Goal: Use online tool/utility: Utilize a website feature to perform a specific function

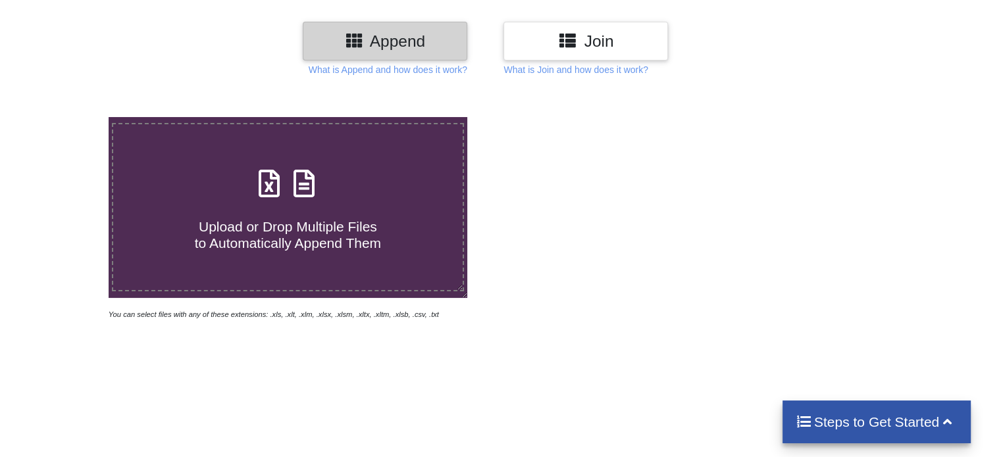
scroll to position [155, 0]
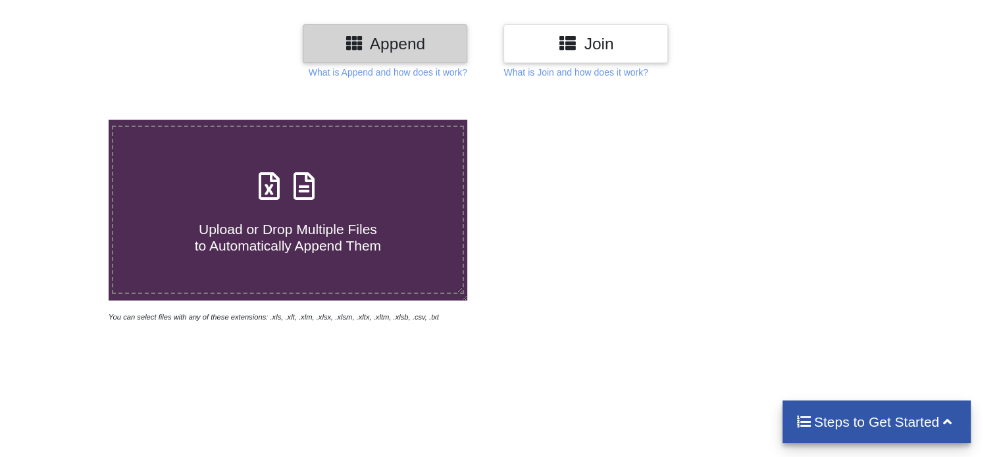
click at [261, 222] on span "Upload or Drop Multiple Files to Automatically Append Them" at bounding box center [288, 238] width 186 height 32
click at [68, 120] on input "Upload or Drop Multiple Files to Automatically Append Them" at bounding box center [68, 120] width 0 height 0
type input "C:\fakepath\1. Januari.xlsx"
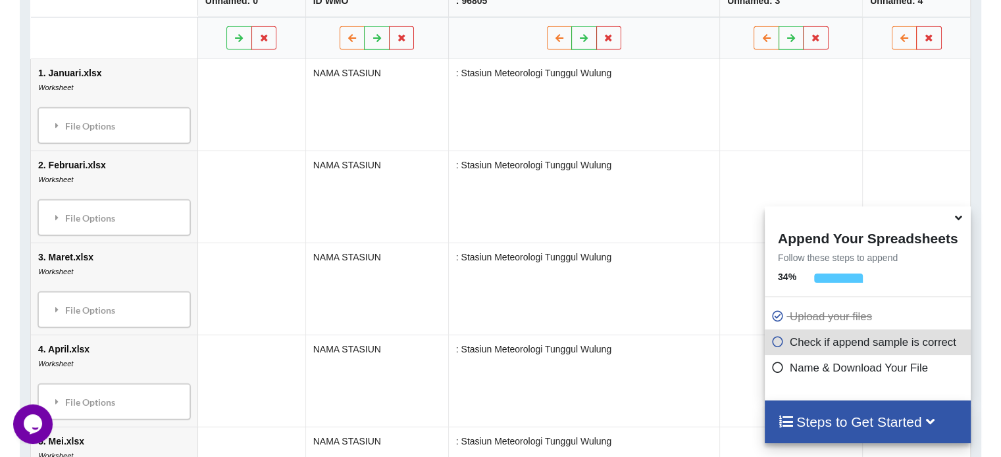
scroll to position [716, 0]
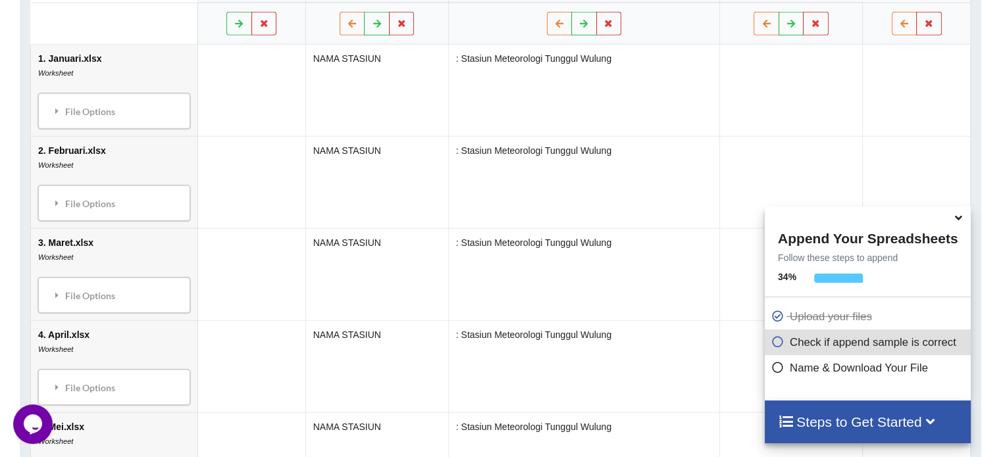
click at [953, 224] on span at bounding box center [959, 218] width 16 height 13
click at [960, 220] on icon at bounding box center [958, 216] width 14 height 12
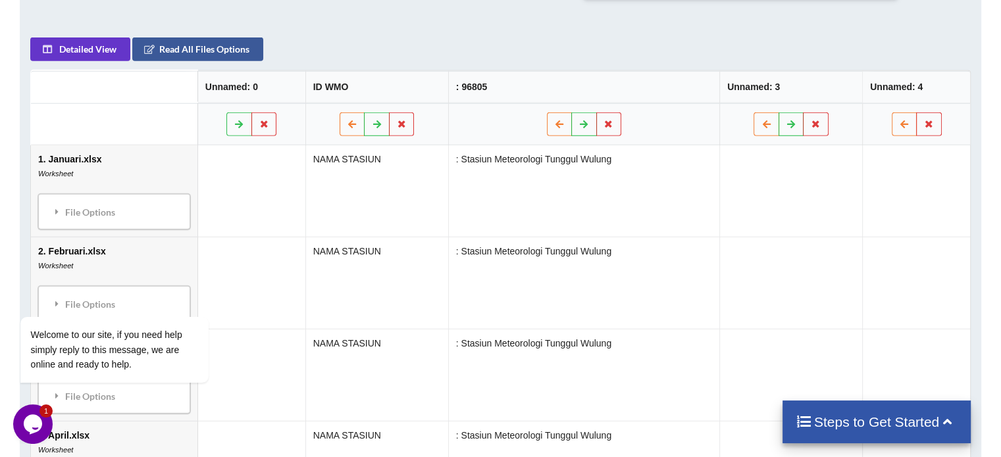
scroll to position [519, 0]
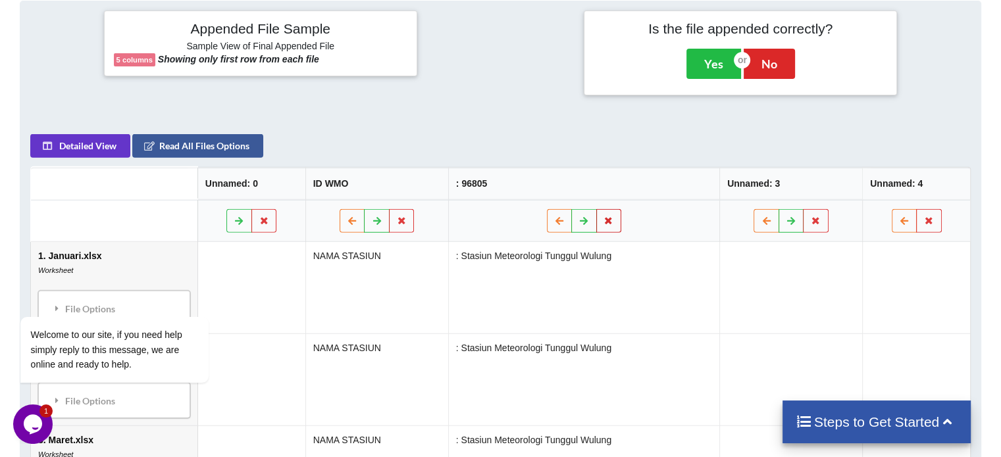
click at [605, 222] on icon at bounding box center [608, 220] width 11 height 8
click at [543, 176] on button "Delete Column" at bounding box center [514, 181] width 88 height 24
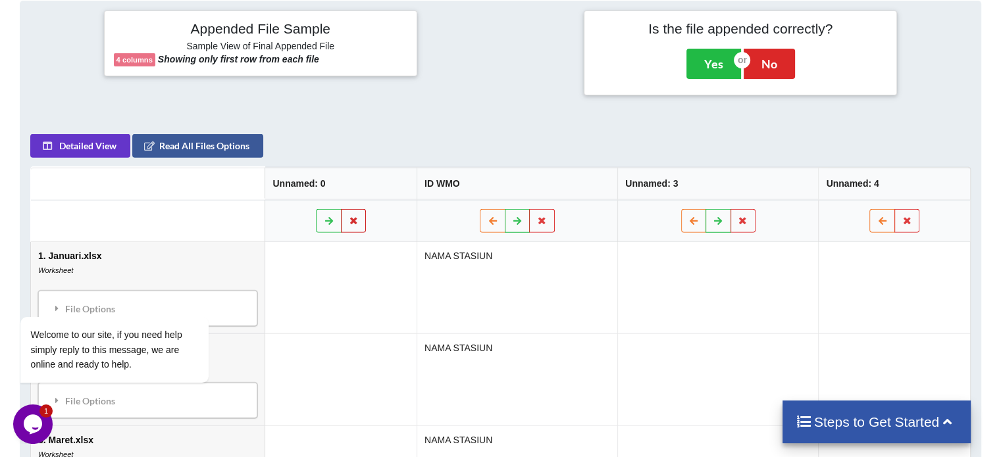
click at [349, 226] on button at bounding box center [354, 221] width 26 height 24
click at [286, 182] on button "Delete Column" at bounding box center [258, 181] width 88 height 24
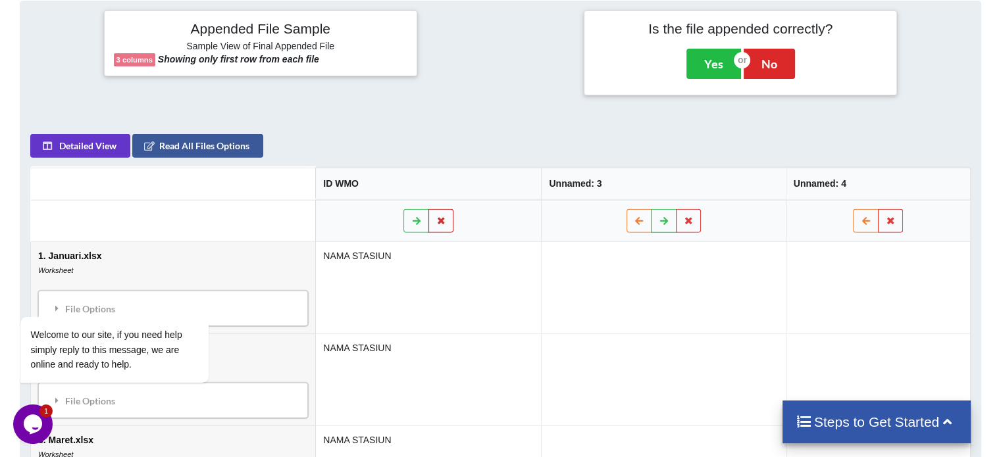
click at [445, 216] on icon at bounding box center [441, 220] width 11 height 8
click at [379, 178] on button "Delete Column" at bounding box center [346, 181] width 88 height 24
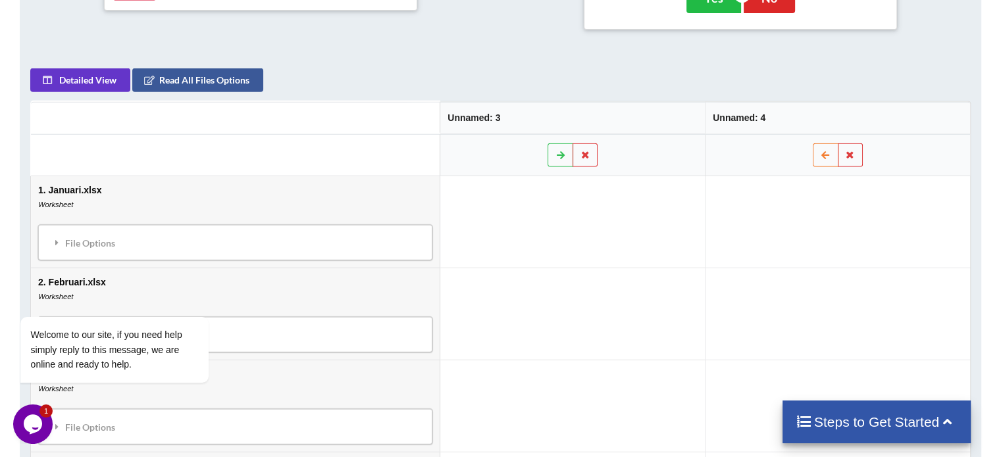
scroll to position [387, 0]
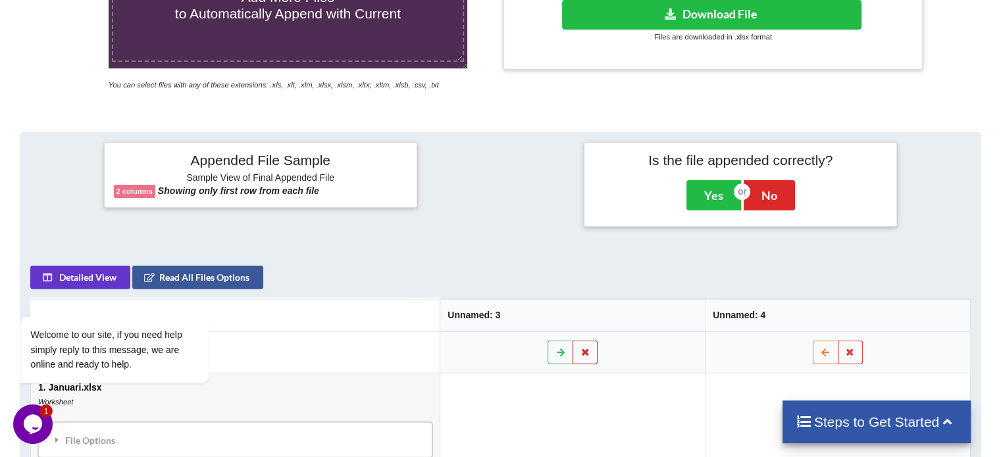
click at [592, 345] on button at bounding box center [585, 353] width 26 height 24
click at [498, 319] on button "Delete Column" at bounding box center [491, 313] width 88 height 24
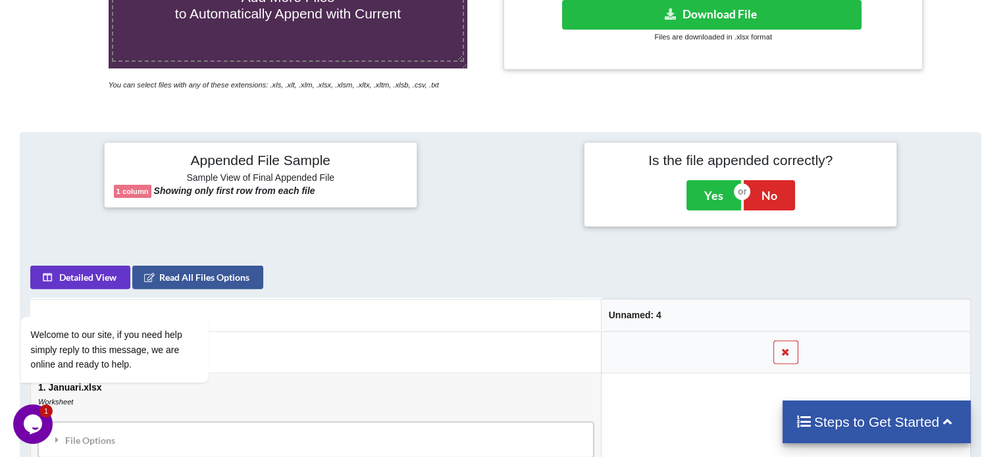
click at [779, 347] on button at bounding box center [786, 353] width 26 height 24
click at [713, 309] on button "Delete Column" at bounding box center [691, 313] width 88 height 24
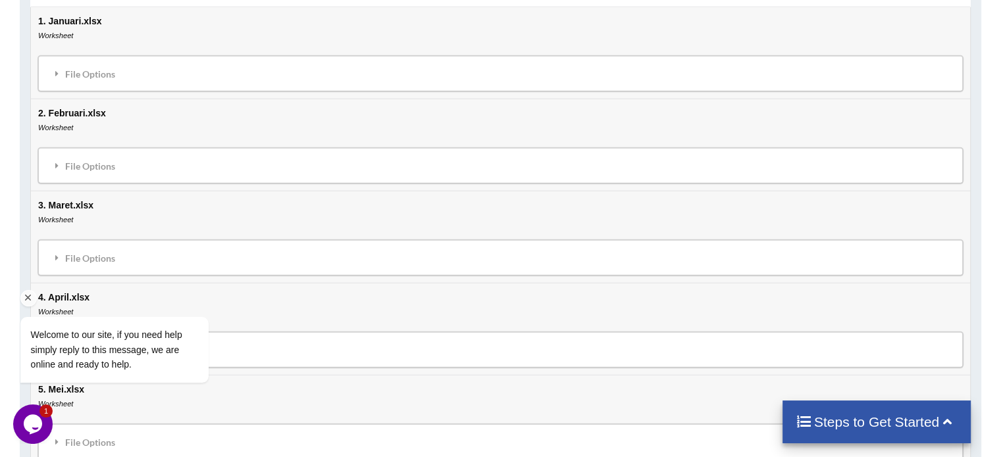
scroll to position [651, 0]
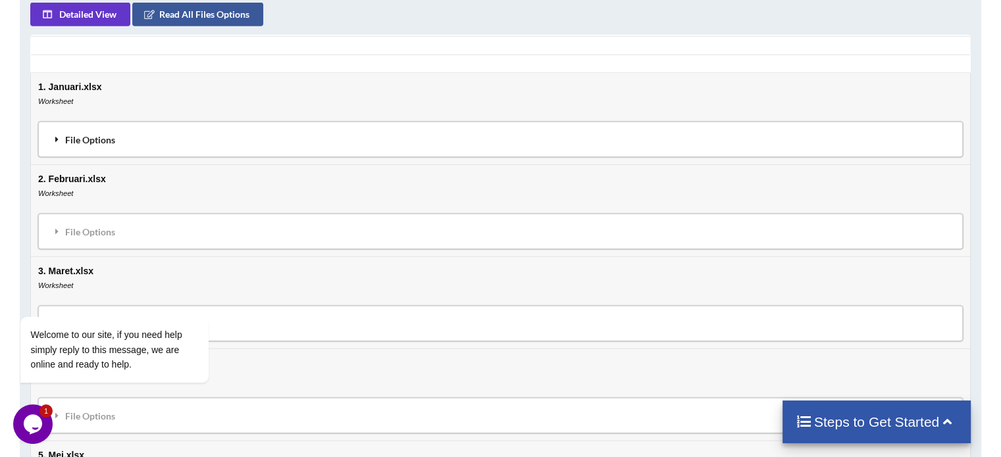
click at [295, 139] on div "File Options" at bounding box center [500, 140] width 916 height 28
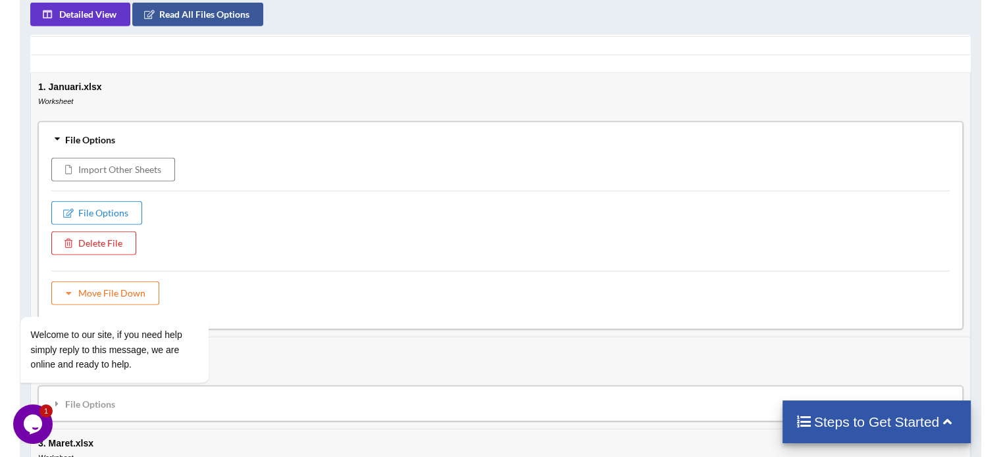
click at [303, 136] on div "File Options" at bounding box center [500, 140] width 916 height 28
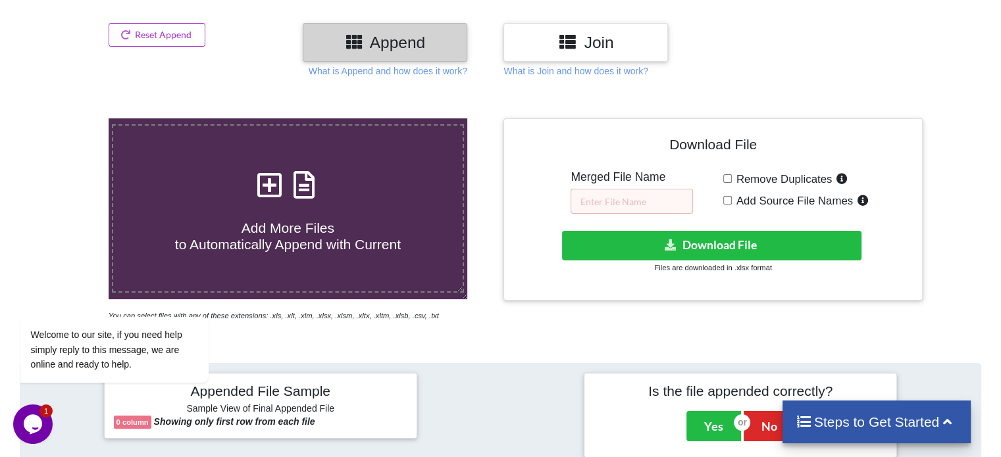
scroll to position [78, 0]
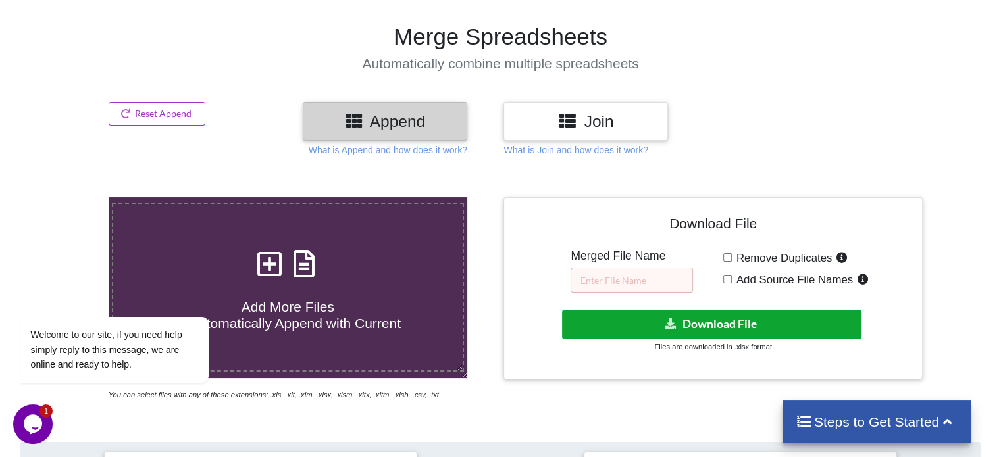
click at [838, 331] on button "Download File" at bounding box center [711, 325] width 299 height 30
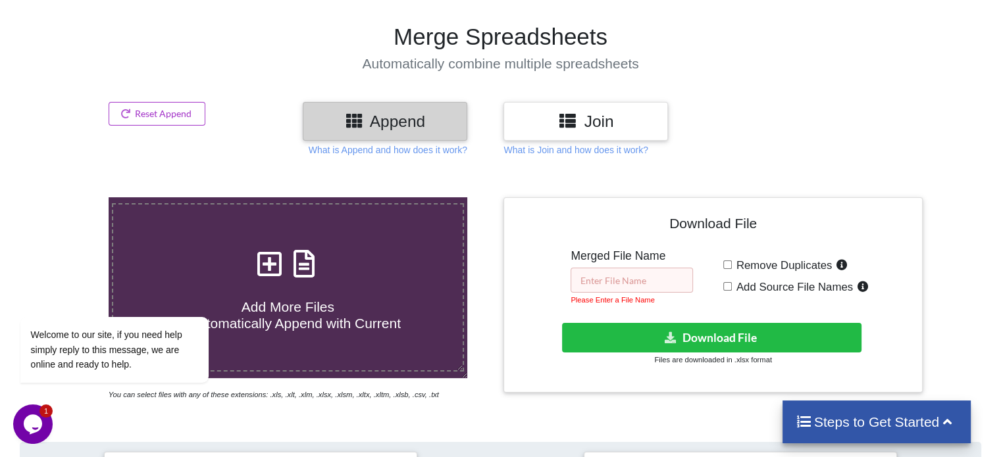
click at [607, 286] on input "text" at bounding box center [631, 280] width 122 height 25
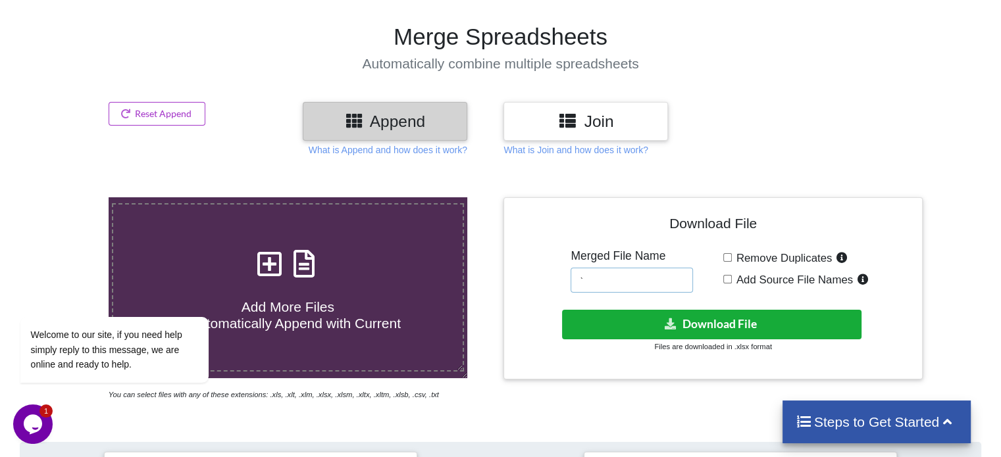
type input "`"
click at [618, 320] on button "Download File" at bounding box center [711, 325] width 299 height 30
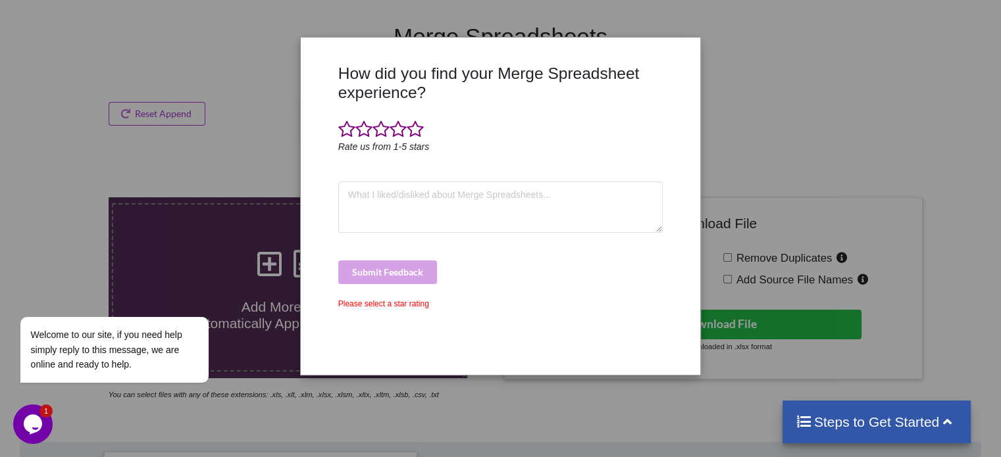
click at [749, 60] on div "How did you find your Merge Spreadsheet experience? Rate us from 1-5 stars Subm…" at bounding box center [500, 228] width 1001 height 457
click at [284, 187] on div "How did you find your Merge Spreadsheet experience? Rate us from 1-5 stars Subm…" at bounding box center [500, 228] width 1001 height 457
click at [376, 131] on span at bounding box center [380, 129] width 17 height 18
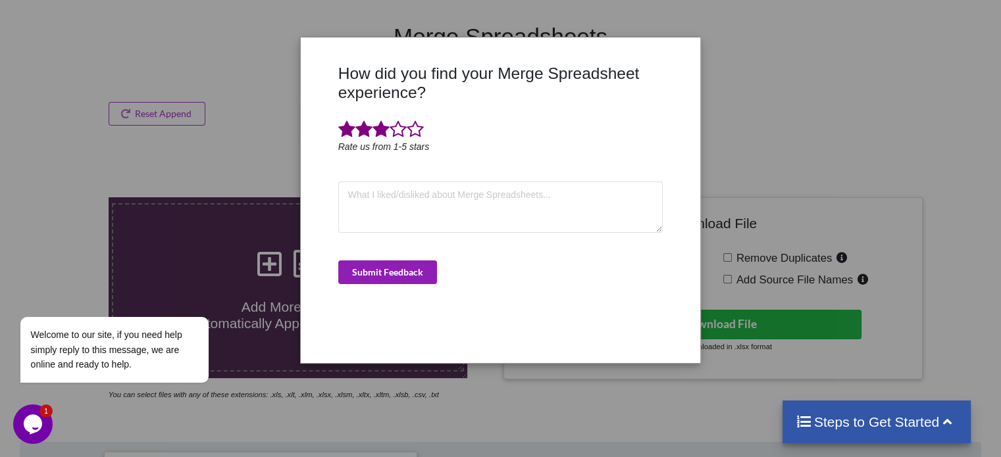
drag, startPoint x: 397, startPoint y: 274, endPoint x: 419, endPoint y: 242, distance: 38.9
click at [397, 274] on button "Submit Feedback" at bounding box center [387, 273] width 99 height 24
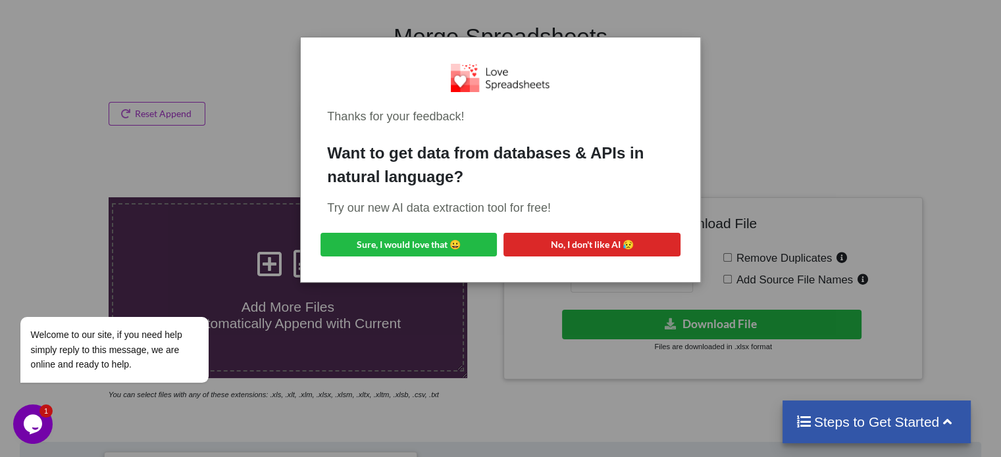
click at [827, 197] on div "Thanks for your feedback! Want to get data from databases & APIs in natural lan…" at bounding box center [500, 228] width 1001 height 457
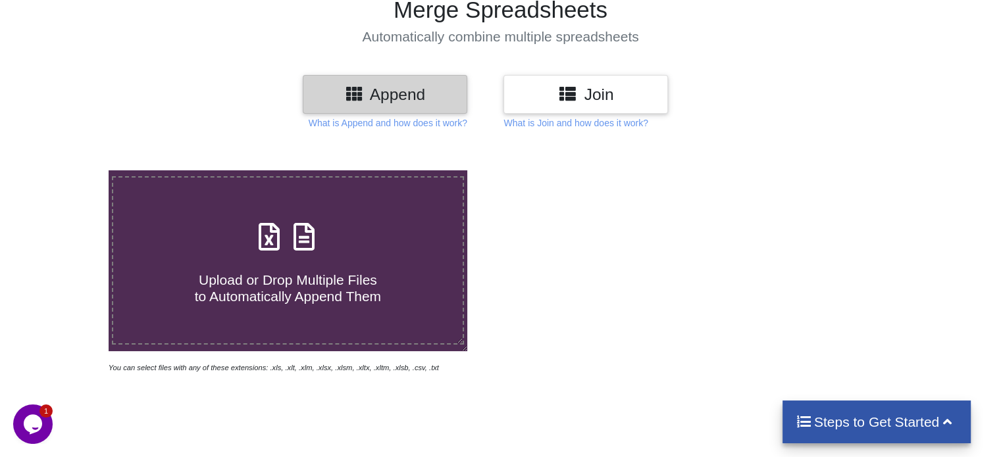
scroll to position [103, 0]
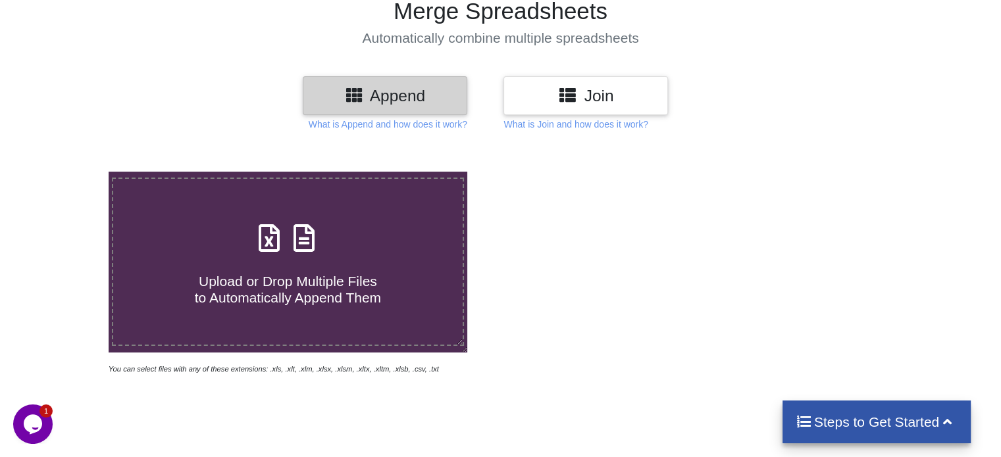
click at [279, 253] on span at bounding box center [288, 239] width 70 height 31
click at [68, 172] on input "Upload or Drop Multiple Files to Automatically Append Them" at bounding box center [68, 172] width 0 height 0
type input "C:\fakepath\1. Januari.xlsx"
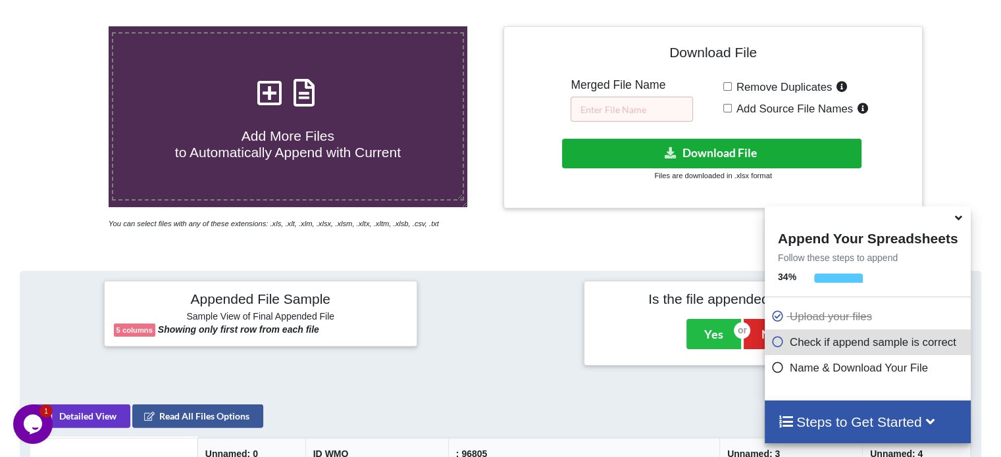
scroll to position [247, 0]
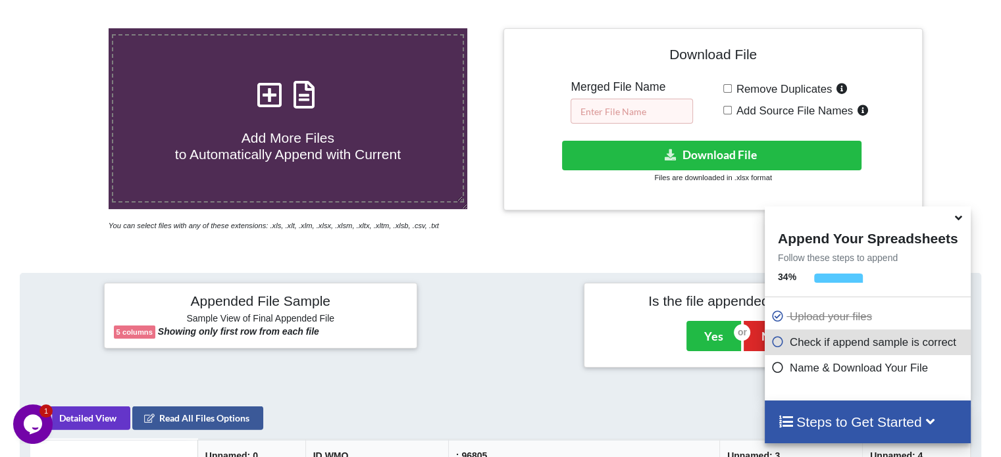
click at [635, 114] on input "text" at bounding box center [631, 111] width 122 height 25
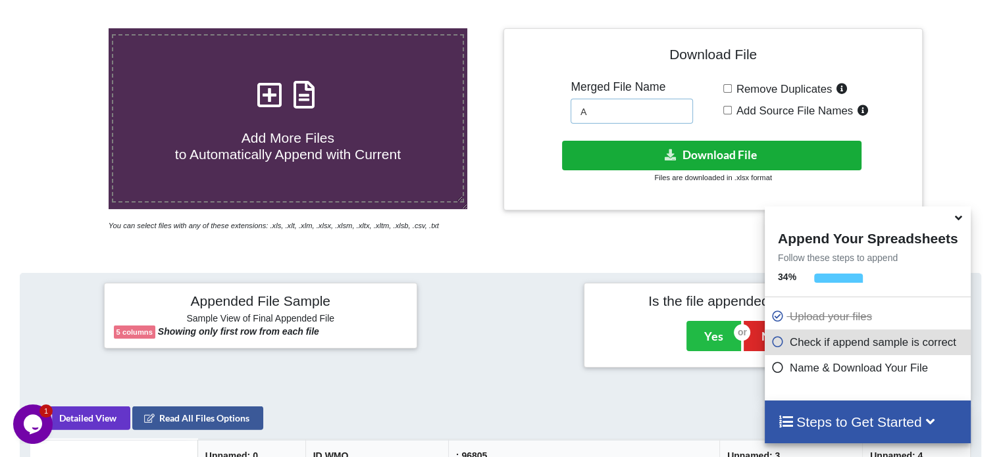
type input "A"
click at [670, 149] on icon at bounding box center [671, 154] width 14 height 10
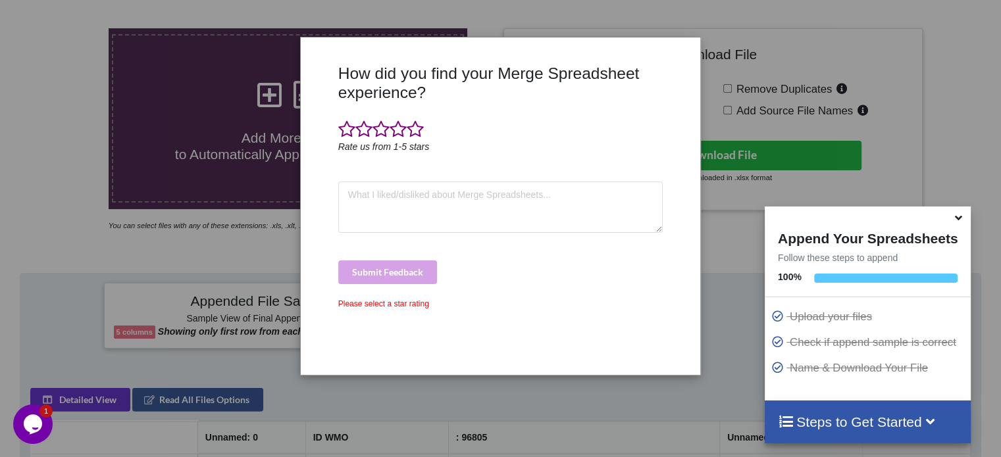
click at [958, 222] on icon at bounding box center [958, 216] width 14 height 12
